Goal: Task Accomplishment & Management: Use online tool/utility

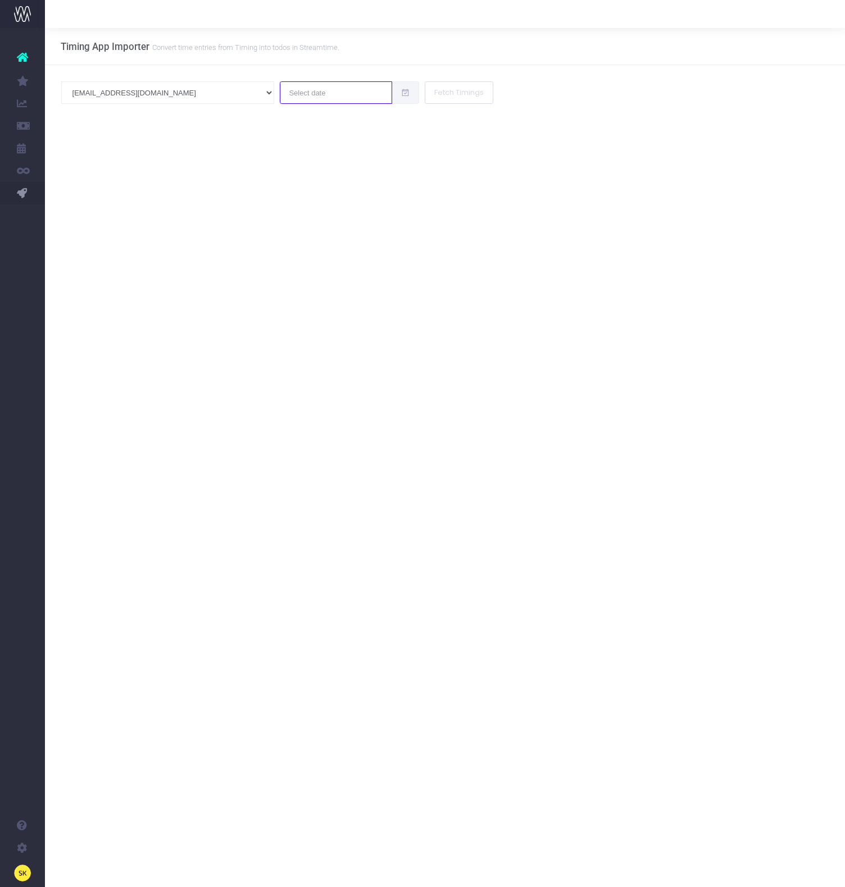
click at [280, 94] on input "text" at bounding box center [336, 92] width 112 height 22
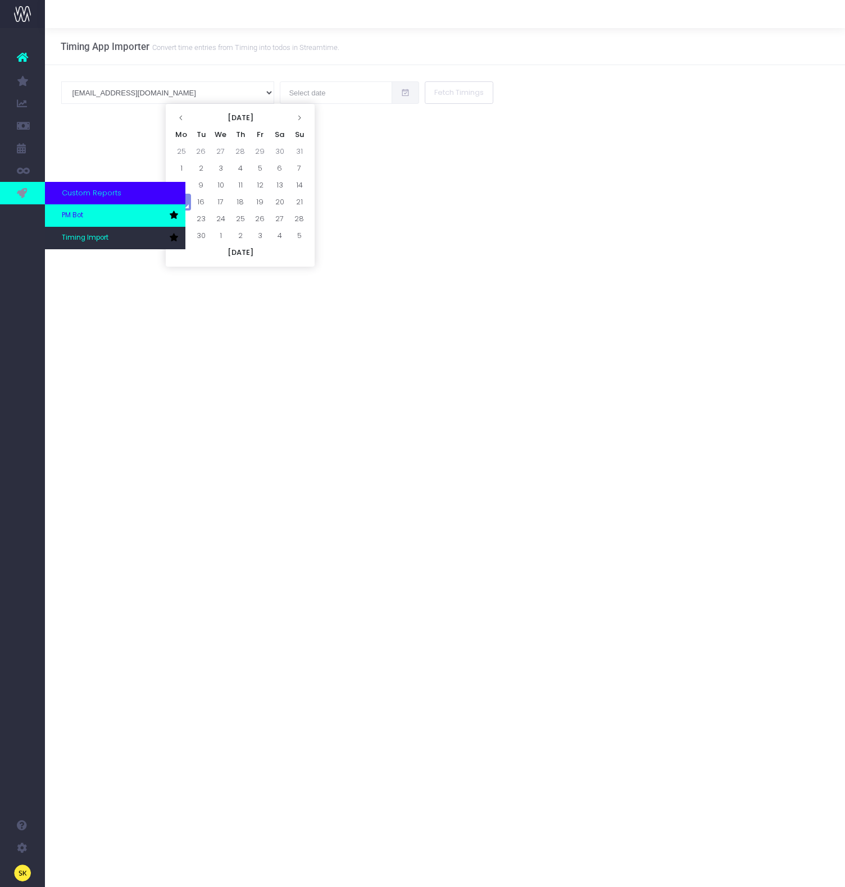
click at [69, 217] on span "PM Bot" at bounding box center [72, 216] width 21 height 10
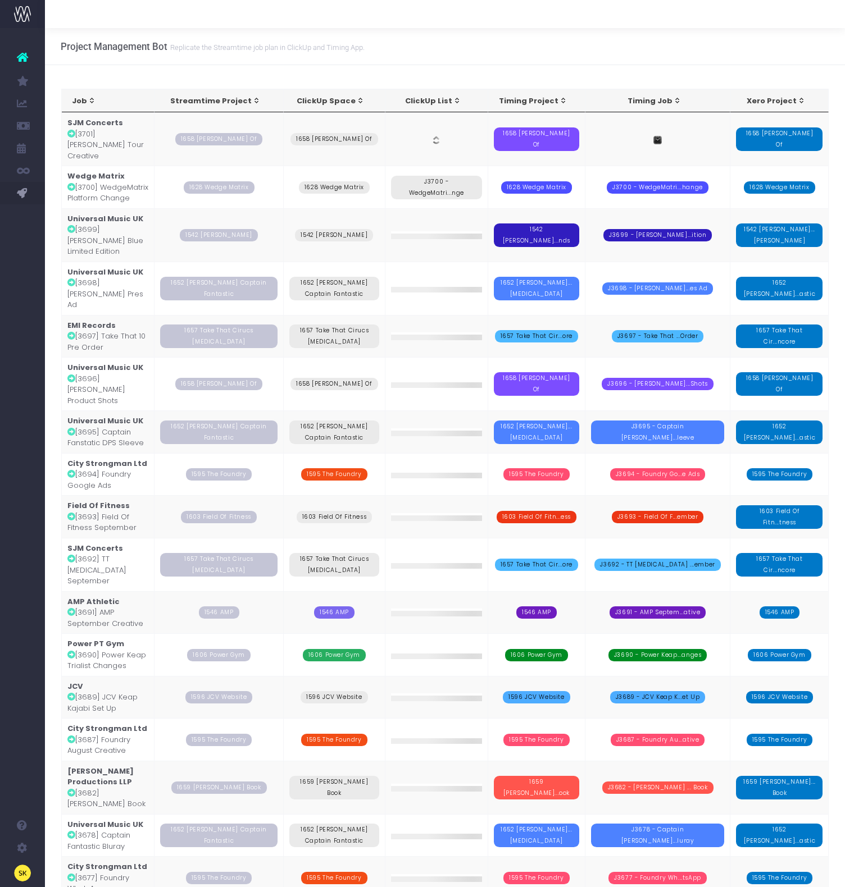
click at [458, 63] on div "Project Management Bot Replicate the Streamtime job plan in [GEOGRAPHIC_DATA] a…" at bounding box center [445, 46] width 800 height 37
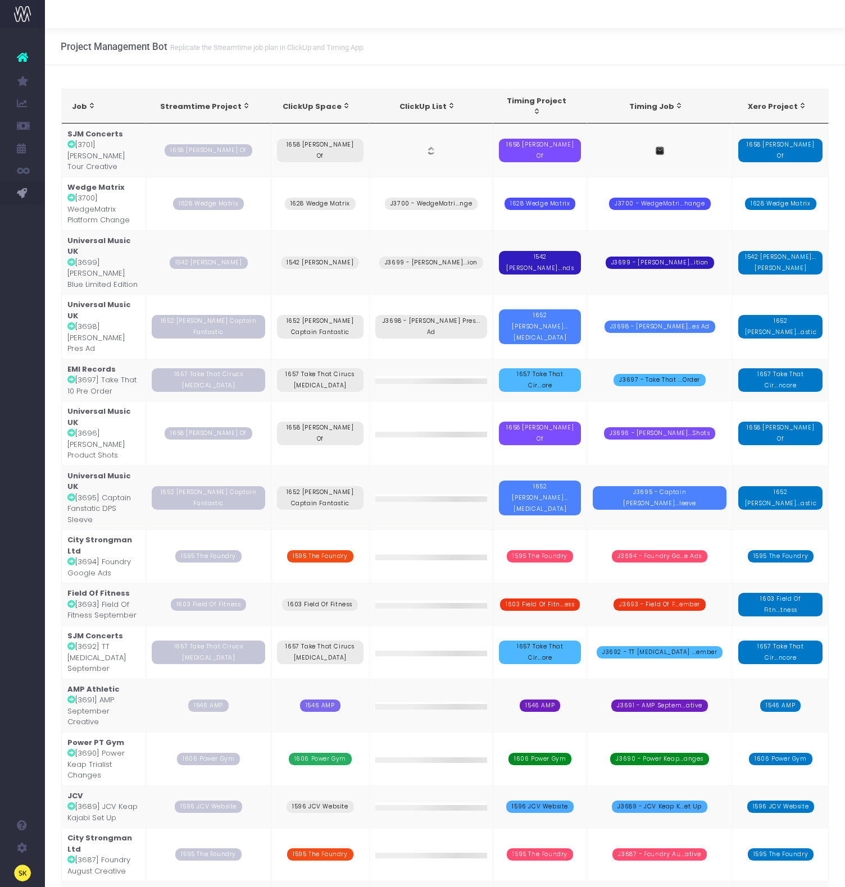
click at [476, 62] on div "Project Management Bot Replicate the Streamtime job plan in [GEOGRAPHIC_DATA] a…" at bounding box center [445, 46] width 800 height 37
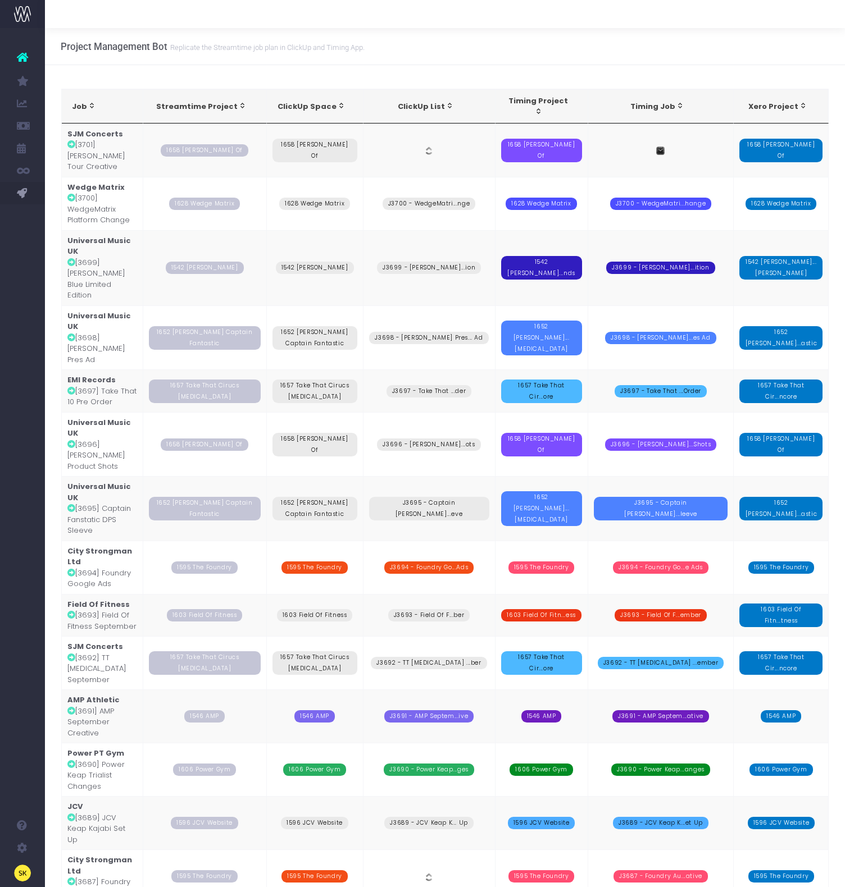
click at [88, 135] on td "SJM Concerts [3701] [PERSON_NAME] Tour Creative" at bounding box center [102, 150] width 81 height 53
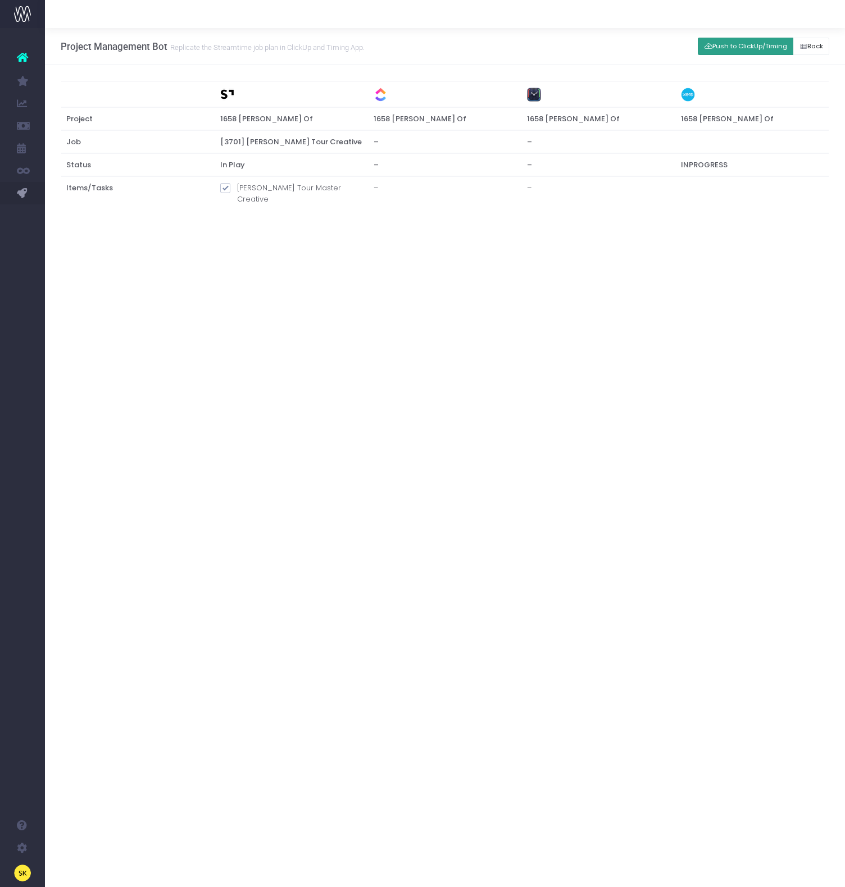
click at [731, 45] on button "Push to ClickUp/Timing" at bounding box center [744, 46] width 95 height 17
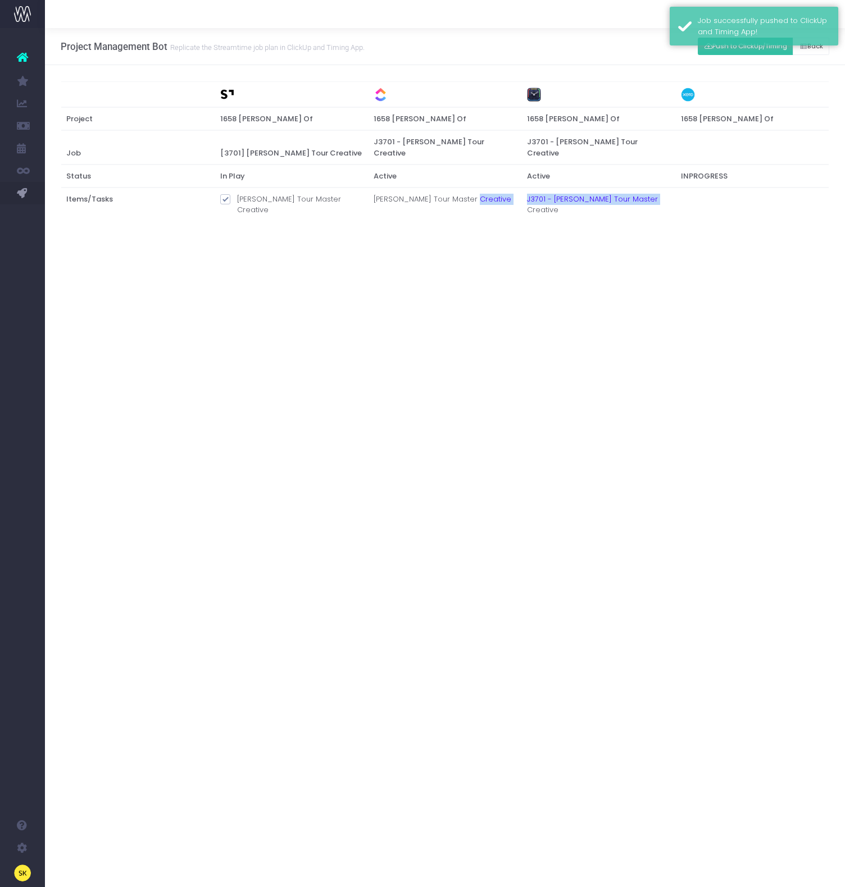
drag, startPoint x: 642, startPoint y: 203, endPoint x: 519, endPoint y: 196, distance: 123.2
click at [519, 196] on table "Project 1658 [PERSON_NAME] Of 1658 [PERSON_NAME] Of 1658 [PERSON_NAME] Of 1658 …" at bounding box center [445, 153] width 768 height 145
copy tr "J3701 - [PERSON_NAME] Tour Master Creative"
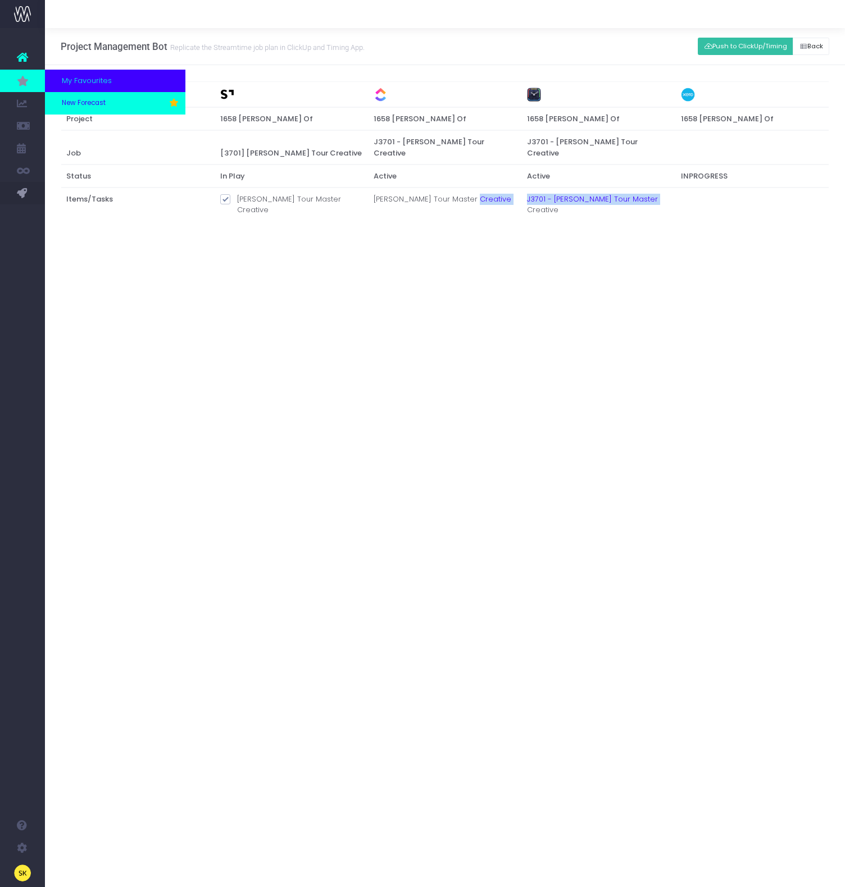
click at [88, 105] on span "New Forecast" at bounding box center [84, 103] width 44 height 10
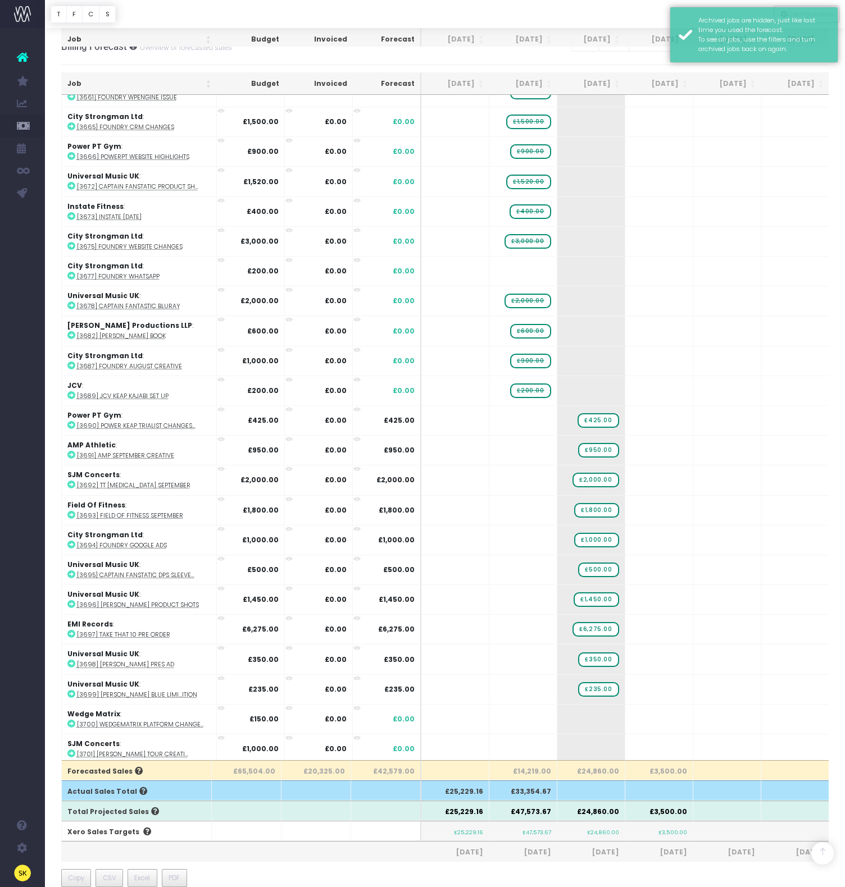
scroll to position [407, 0]
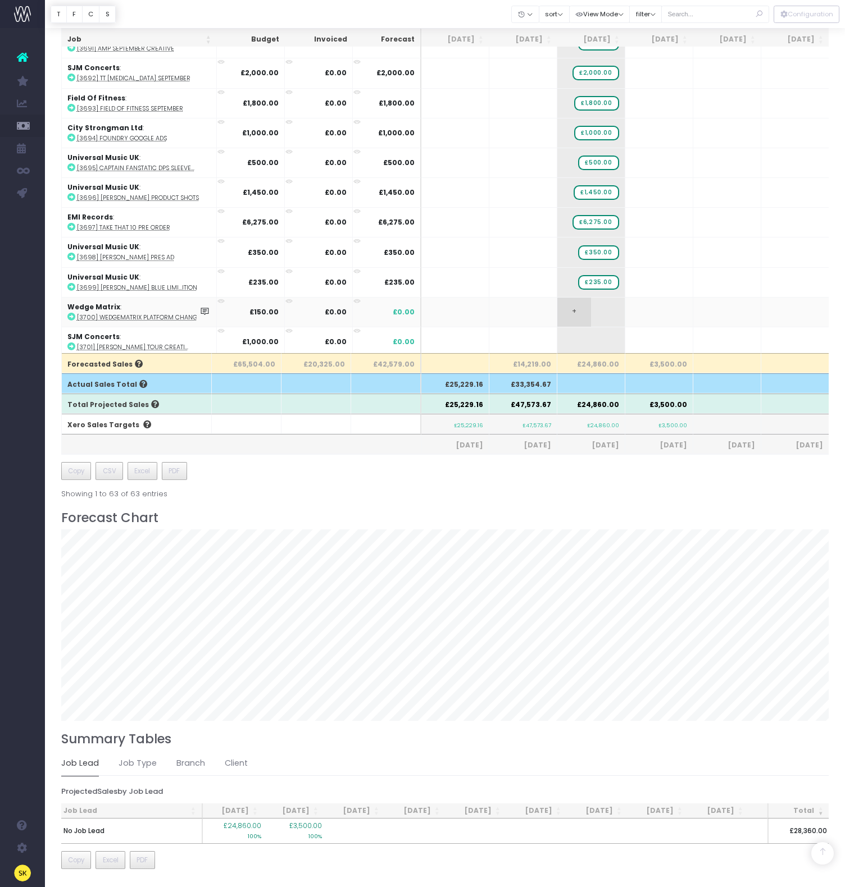
click at [569, 307] on span "+" at bounding box center [574, 312] width 34 height 29
click at [573, 310] on span "+" at bounding box center [574, 312] width 34 height 29
click at [531, 310] on body "Oh my... this is bad. wayahead wasn't able to load this page. Please contact su…" at bounding box center [422, 36] width 845 height 887
click at [572, 338] on span "+" at bounding box center [574, 341] width 34 height 29
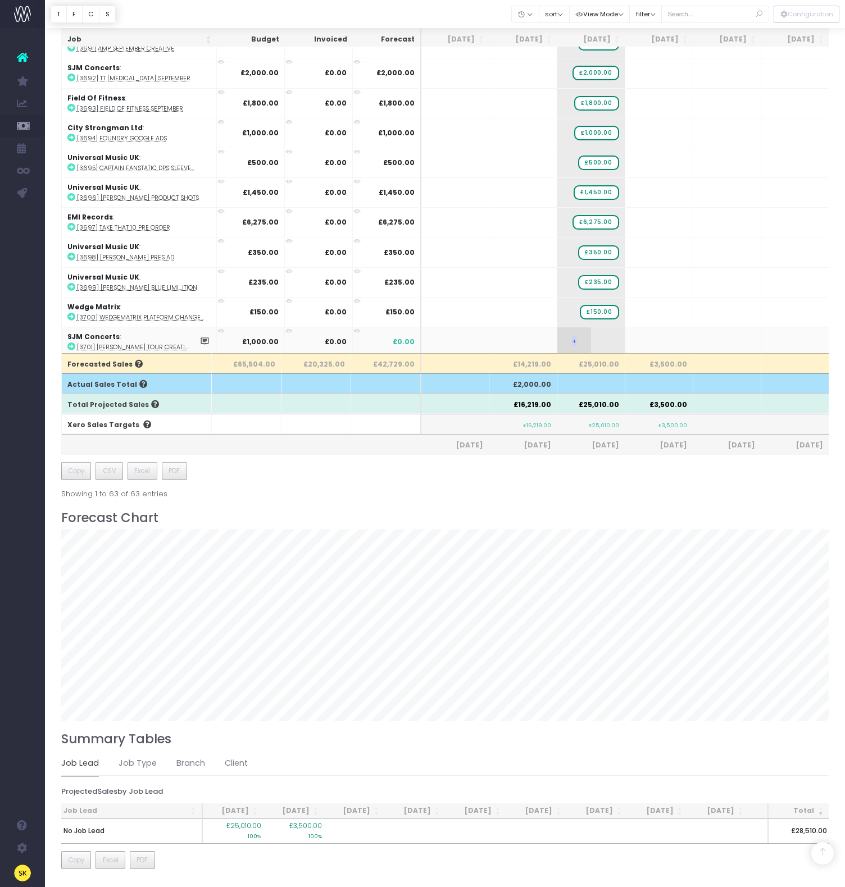
click at [572, 338] on span "+" at bounding box center [574, 341] width 34 height 29
click at [536, 335] on body "Oh my... this is bad. wayahead wasn't able to load this page. Please contact su…" at bounding box center [422, 36] width 845 height 887
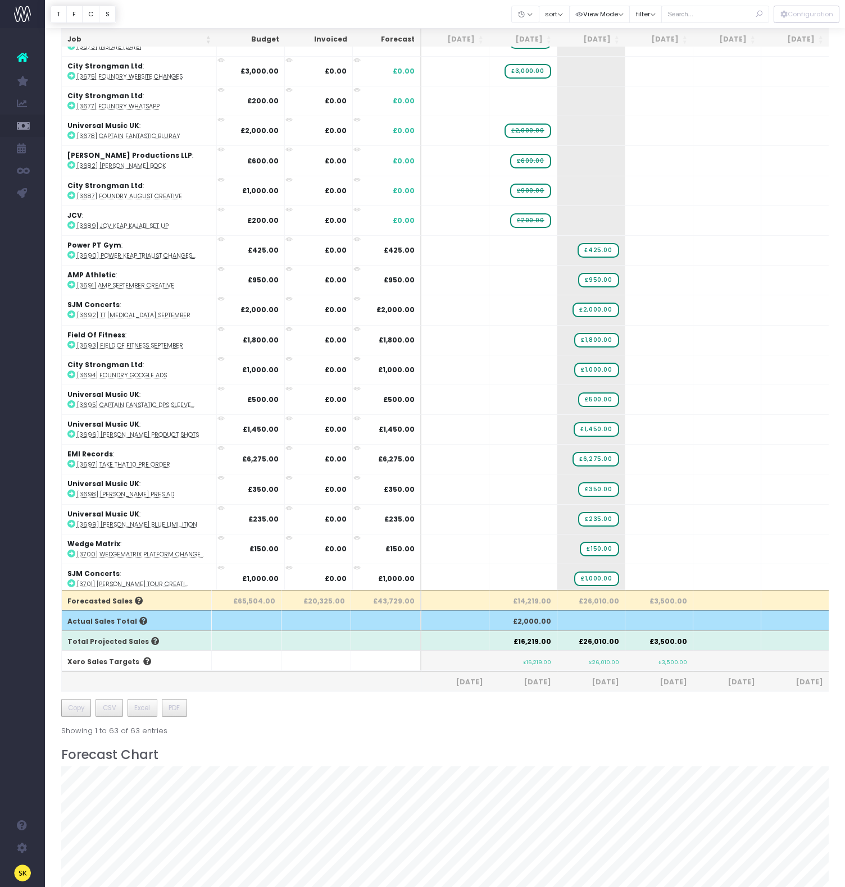
scroll to position [108, 0]
